Goal: Information Seeking & Learning: Learn about a topic

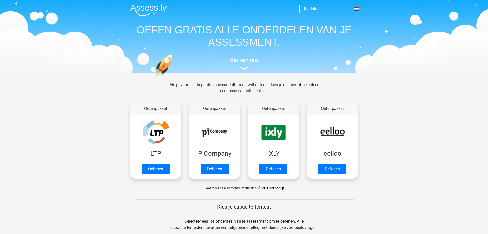
scroll to position [199, 0]
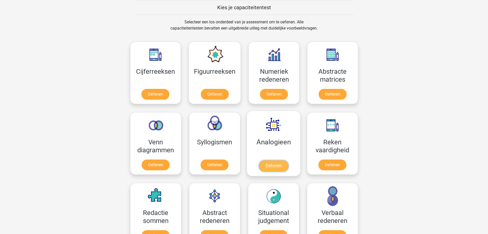
click at [273, 169] on link "Oefenen" at bounding box center [273, 165] width 29 height 11
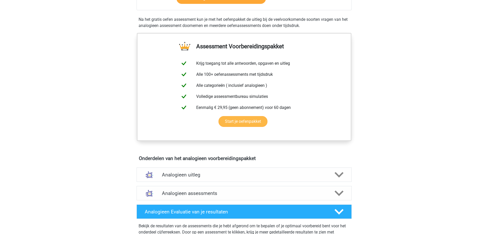
scroll to position [154, 0]
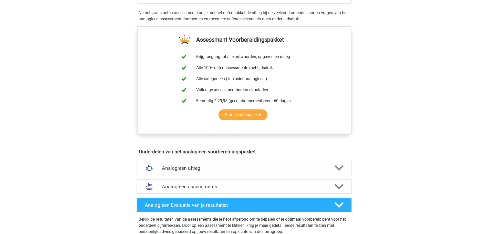
click at [340, 166] on icon at bounding box center [339, 167] width 9 height 9
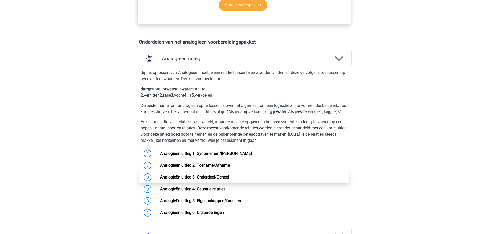
scroll to position [282, 0]
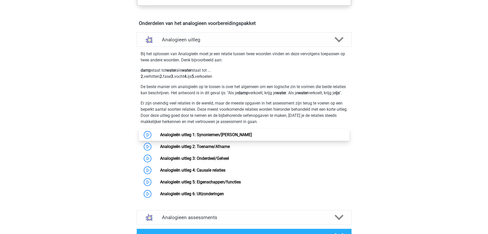
click at [214, 137] on link "Analogieën uitleg 1: Synoniemen/[PERSON_NAME]" at bounding box center [206, 134] width 92 height 5
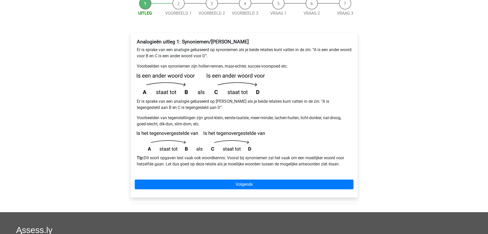
scroll to position [77, 0]
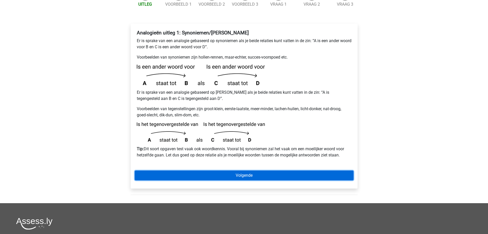
click at [240, 170] on link "Volgende" at bounding box center [244, 175] width 219 height 10
click at [246, 170] on link "Volgende" at bounding box center [244, 175] width 219 height 10
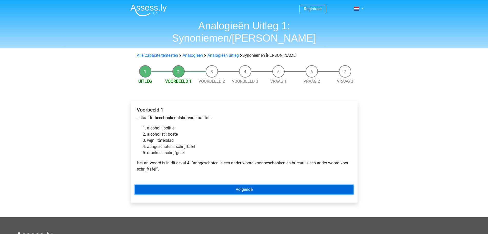
click at [251, 184] on link "Volgende" at bounding box center [244, 189] width 219 height 10
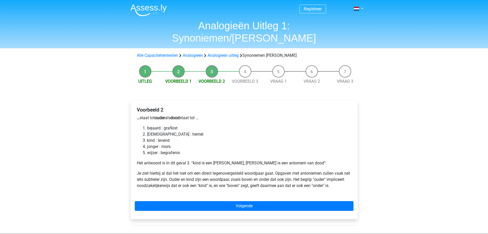
click at [146, 65] on li "Uitleg" at bounding box center [145, 74] width 33 height 19
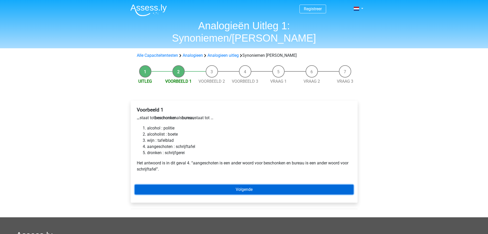
click at [245, 184] on link "Volgende" at bounding box center [244, 189] width 219 height 10
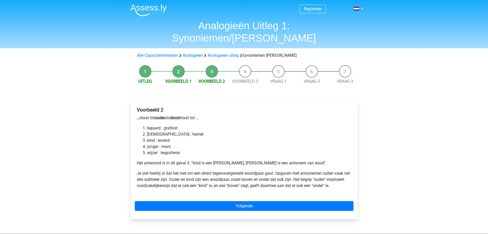
click at [242, 178] on div "Voorbeeld 2 … staat tot ouder als dood staat tot … bejaard : grafkist bijbel : …" at bounding box center [244, 150] width 219 height 90
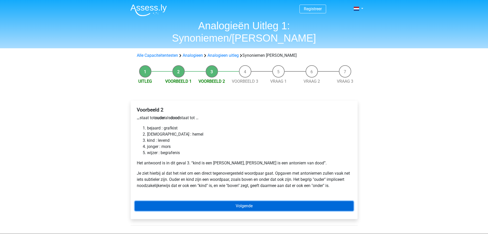
click at [254, 201] on link "Volgende" at bounding box center [244, 206] width 219 height 10
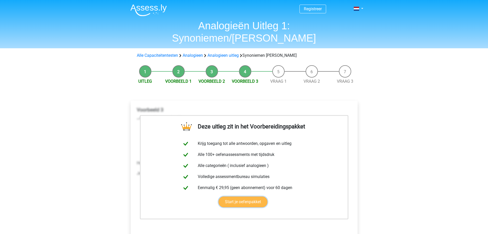
click at [250, 196] on link "Start je oefenpakket" at bounding box center [243, 201] width 49 height 11
click at [277, 65] on li "Vraag 1" at bounding box center [278, 74] width 33 height 19
click at [244, 196] on link "Start je oefenpakket" at bounding box center [243, 201] width 49 height 11
click at [277, 65] on li "Vraag 1" at bounding box center [278, 74] width 33 height 19
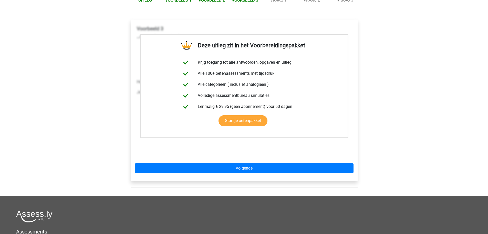
scroll to position [128, 0]
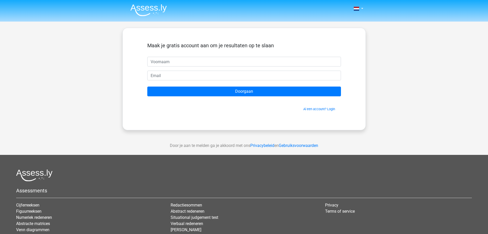
click at [465, 83] on div "Nederlands English" at bounding box center [244, 145] width 488 height 290
type input "Jan Frederik"
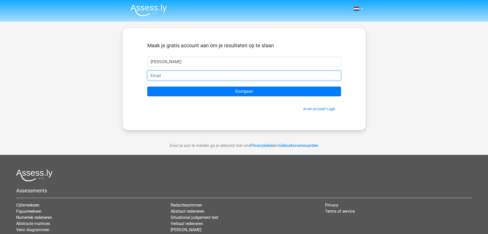
click at [171, 74] on input "email" at bounding box center [244, 76] width 194 height 10
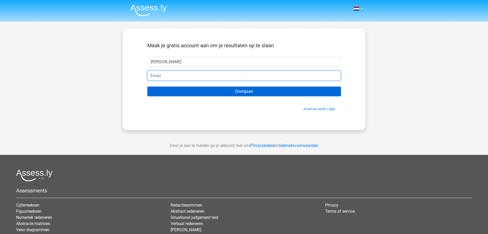
type input "schnitzler@planet.nl"
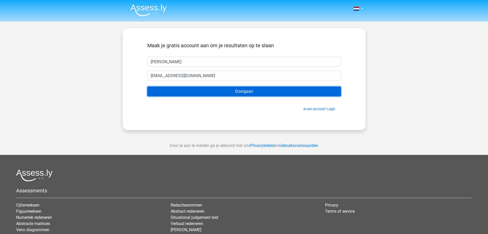
click at [289, 92] on input "Doorgaan" at bounding box center [244, 91] width 194 height 10
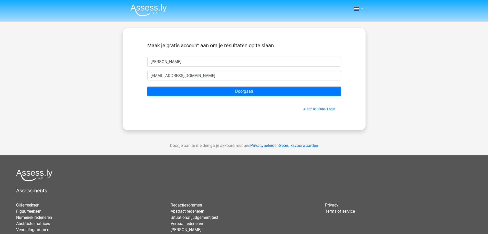
click at [411, 110] on div "Nederlands English" at bounding box center [244, 145] width 488 height 290
